Goal: Find contact information: Find contact information

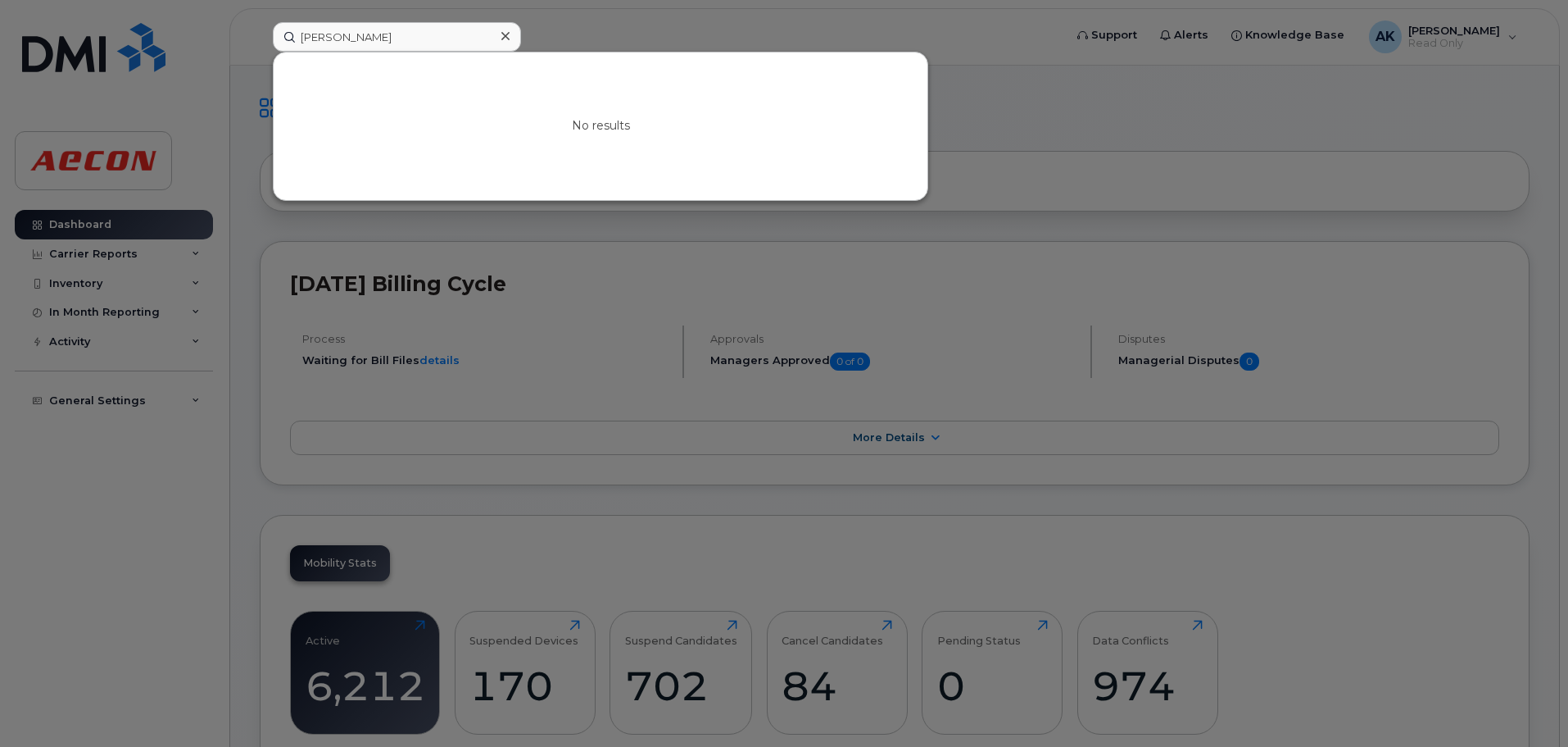
click at [406, 19] on div at bounding box center [784, 373] width 1568 height 747
drag, startPoint x: 409, startPoint y: 31, endPoint x: 252, endPoint y: 31, distance: 157.0
click at [260, 31] on div "Jeffery Pinket No results" at bounding box center [663, 37] width 806 height 30
paste input "https://aecon-smartit.onbmc.com/smartit/app/#/personPV/PPL000000149372"
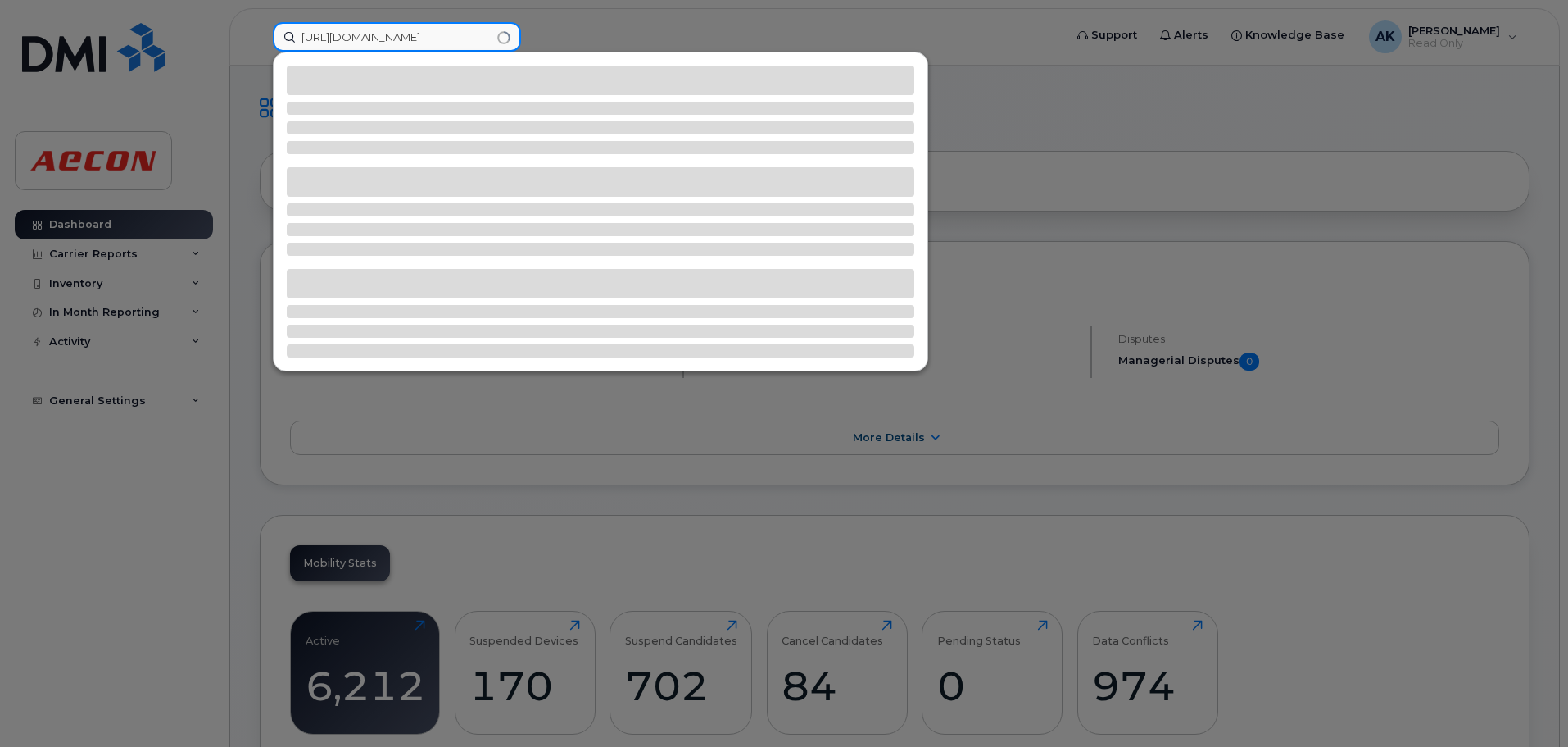
click at [337, 37] on input "https://aecon-smartit.onbmc.com/smartit/app/#/personPV/PPL000000149372" at bounding box center [397, 37] width 248 height 30
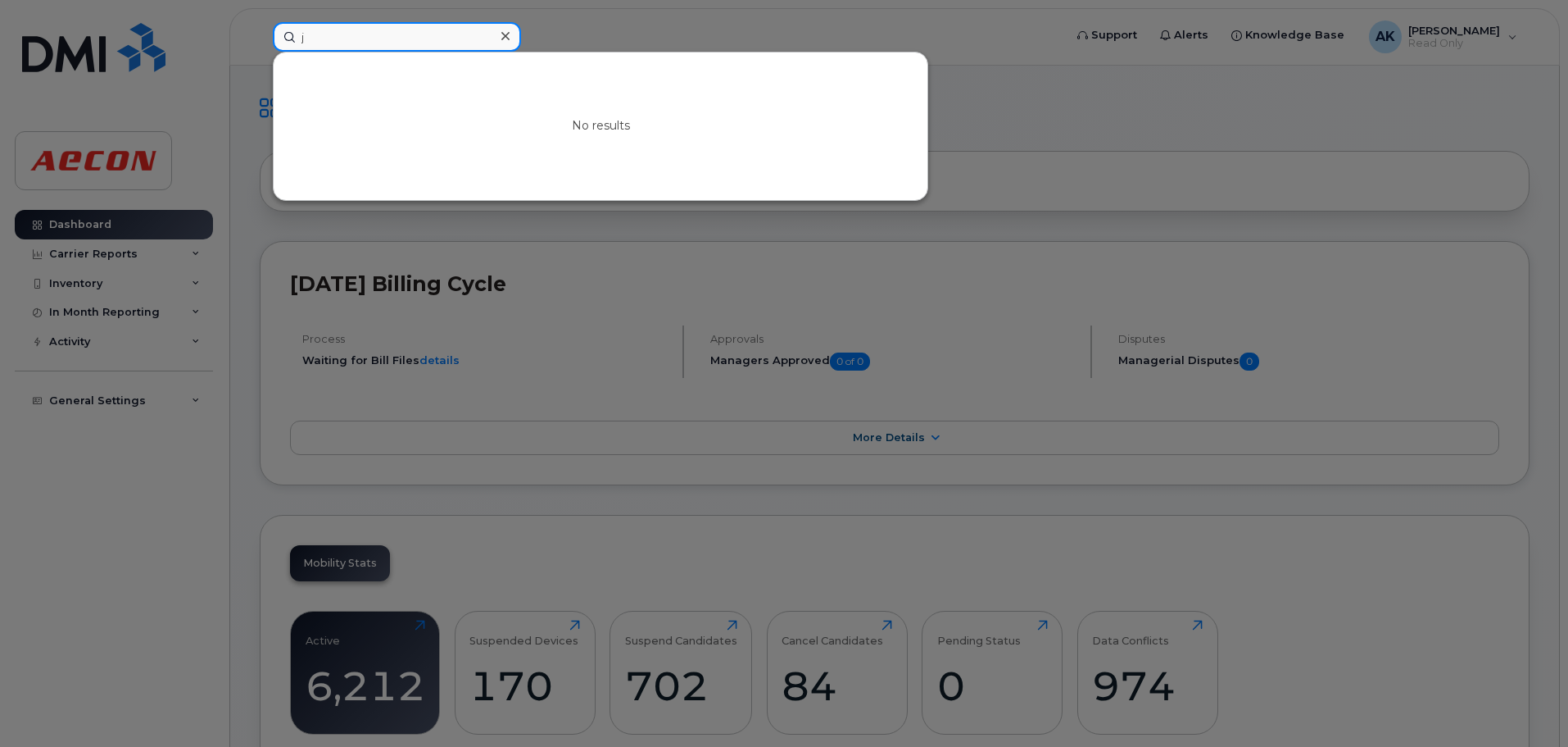
scroll to position [0, 0]
type input "jeffrey pinket"
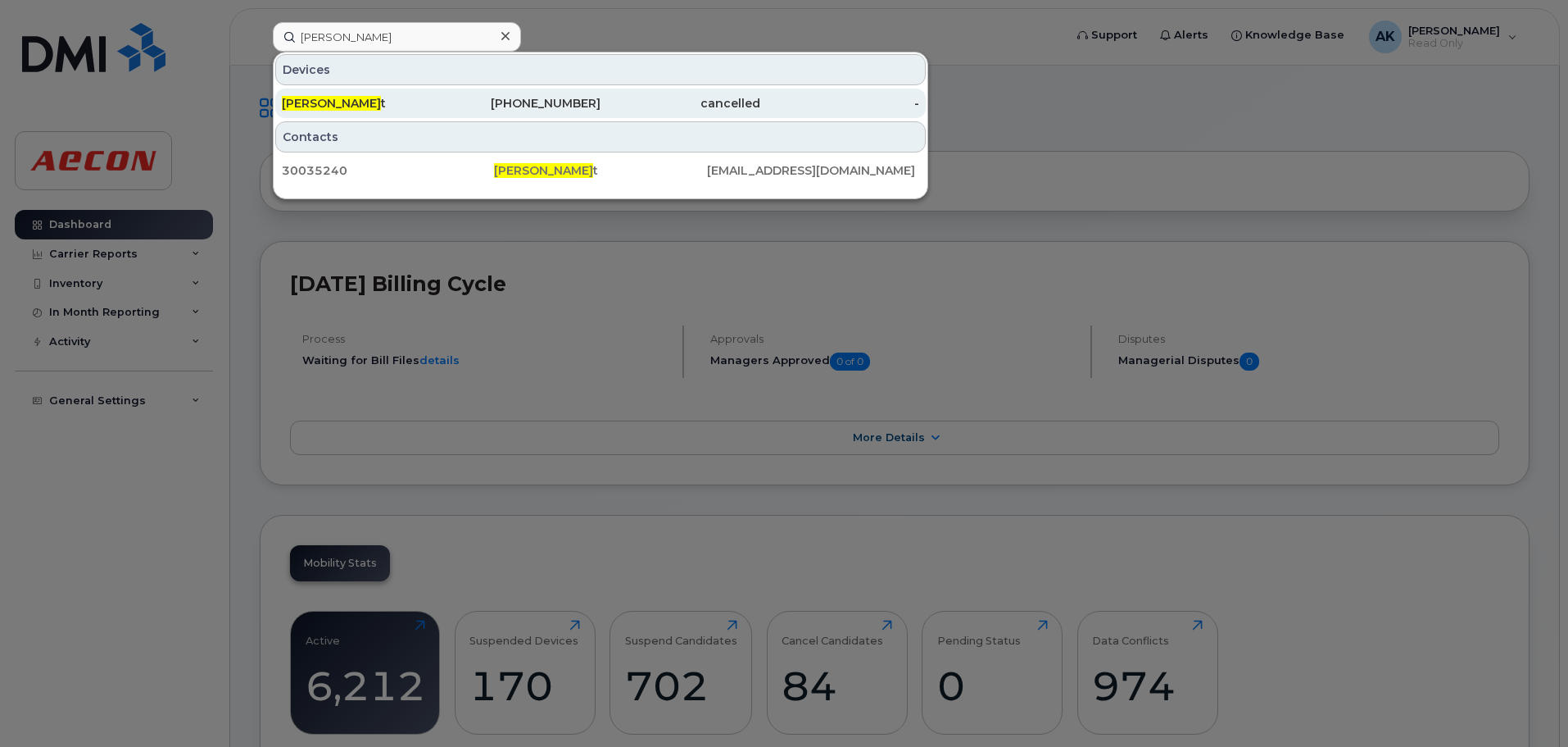
click at [403, 106] on div "Jeffrey Pinket t" at bounding box center [361, 104] width 159 height 17
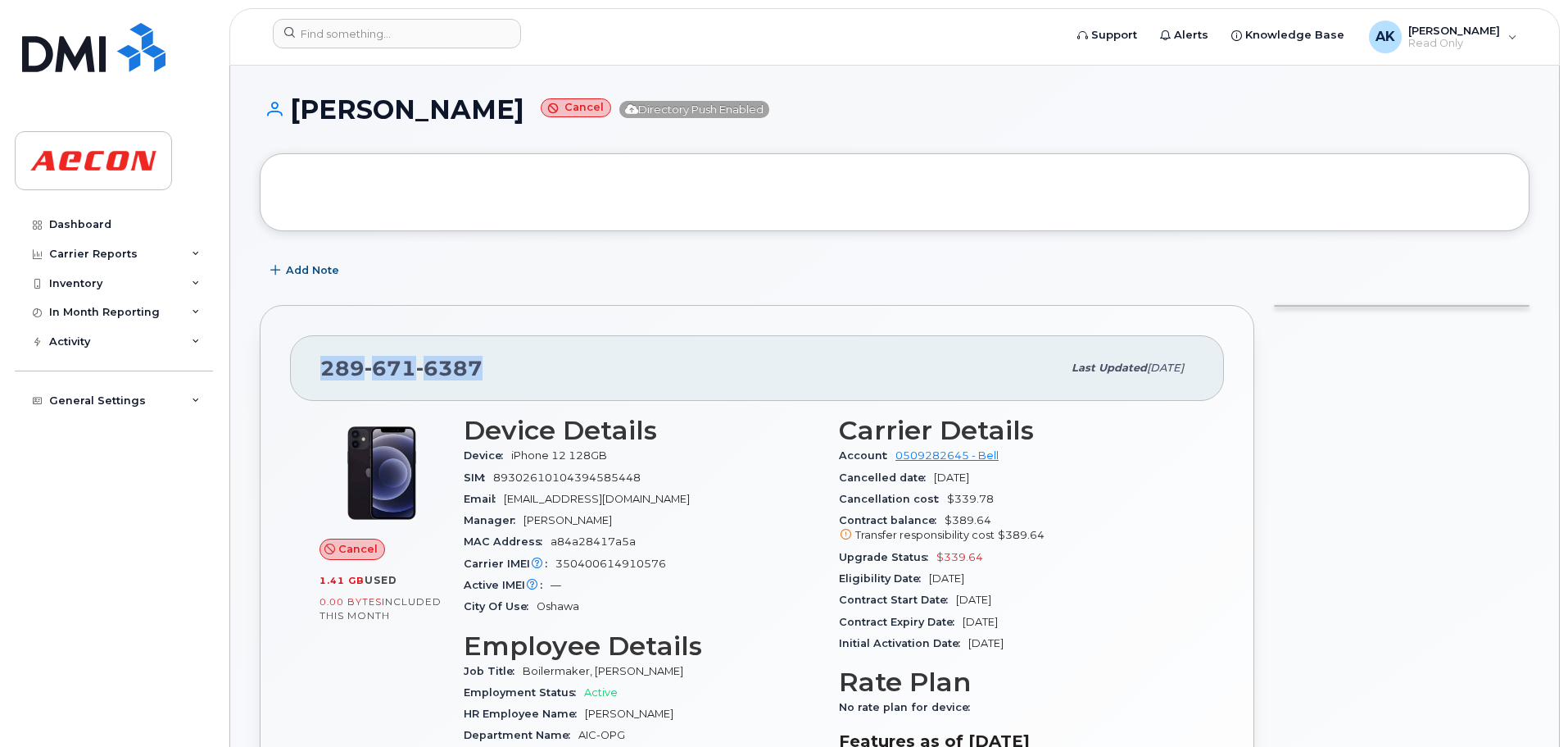
drag, startPoint x: 502, startPoint y: 371, endPoint x: 307, endPoint y: 368, distance: 195.0
click at [307, 368] on div "[PHONE_NUMBER] Last updated [DATE]" at bounding box center [757, 367] width 934 height 65
copy span "[PHONE_NUMBER]"
